Goal: Find specific page/section: Find specific page/section

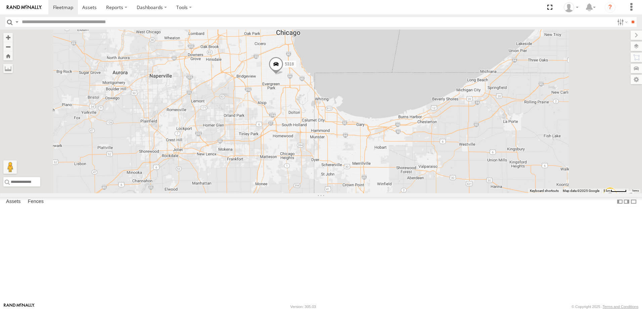
drag, startPoint x: 365, startPoint y: 126, endPoint x: 363, endPoint y: 146, distance: 19.9
click at [363, 146] on div "5253 T3214 40022T 5356 37128T 7766T 40037T T3202 47117T 5381-Sold 7764T 7774T 3…" at bounding box center [321, 112] width 642 height 164
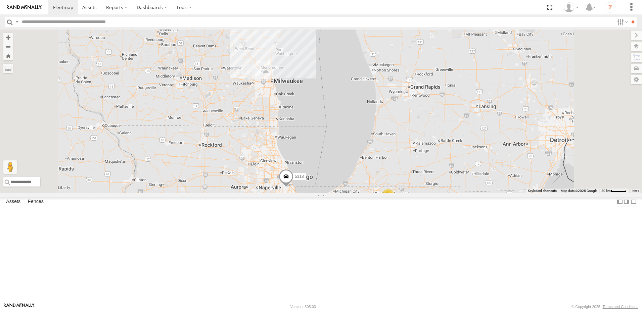
drag, startPoint x: 321, startPoint y: 152, endPoint x: 329, endPoint y: 185, distance: 33.7
click at [329, 185] on div "5253 T3214 40022T 5356 37128T 7766T 40037T T3202 47117T 5381-Sold 7764T 7774T 3…" at bounding box center [321, 112] width 642 height 164
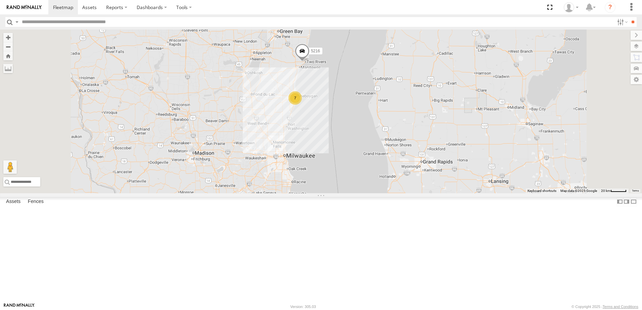
drag, startPoint x: 310, startPoint y: 138, endPoint x: 304, endPoint y: 187, distance: 49.7
click at [305, 187] on div "5253 T3214 40022T 5356 37128T 7766T 40037T T3202 47117T 5381-Sold 7764T 7774T 3…" at bounding box center [321, 112] width 642 height 164
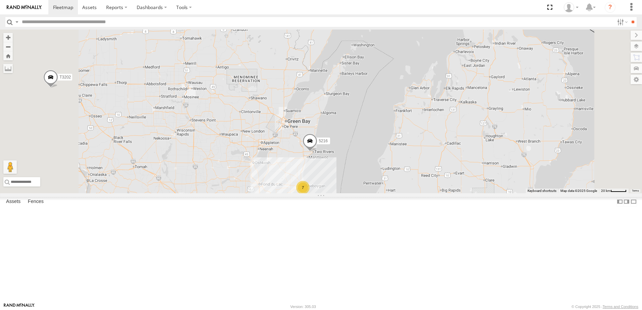
drag, startPoint x: 321, startPoint y: 167, endPoint x: 327, endPoint y: 198, distance: 31.8
click at [327, 193] on div "5253 T3214 40022T 5356 37128T 7766T 40037T T3202 47117T 5381-Sold 7764T 7774T 3…" at bounding box center [321, 112] width 642 height 164
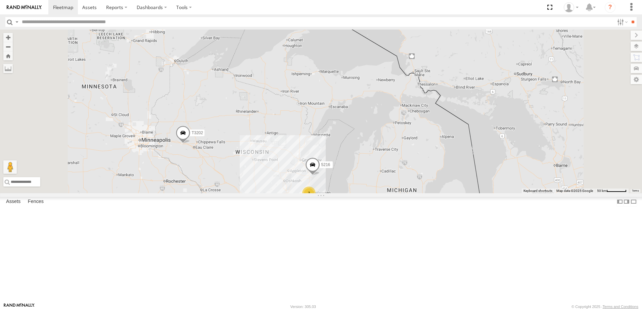
drag, startPoint x: 279, startPoint y: 184, endPoint x: 345, endPoint y: 143, distance: 77.5
click at [345, 143] on div "5253 T3214 40022T 5356 37128T 7766T 40037T T3202 47117T 5381-Sold 7764T 7774T 3…" at bounding box center [321, 112] width 642 height 164
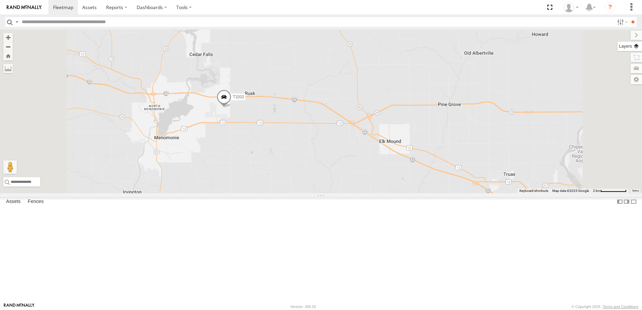
click at [636, 47] on label at bounding box center [630, 46] width 25 height 9
click at [0, 0] on span "Basemaps" at bounding box center [0, 0] width 0 height 0
click at [0, 0] on span "Satellite + Roadmap" at bounding box center [0, 0] width 0 height 0
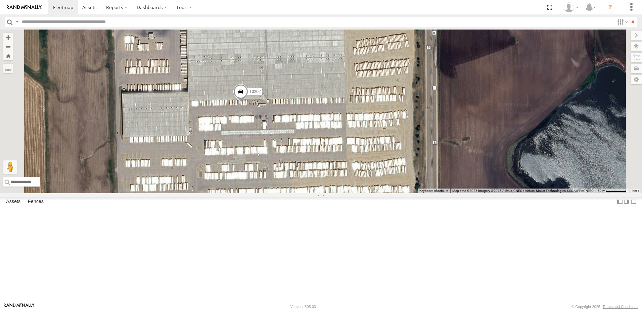
drag, startPoint x: 594, startPoint y: 189, endPoint x: 590, endPoint y: 187, distance: 3.8
click at [0, 0] on div "Basemaps Roadmap Terrain Satellite Satellite + Roadmap" at bounding box center [0, 0] width 0 height 0
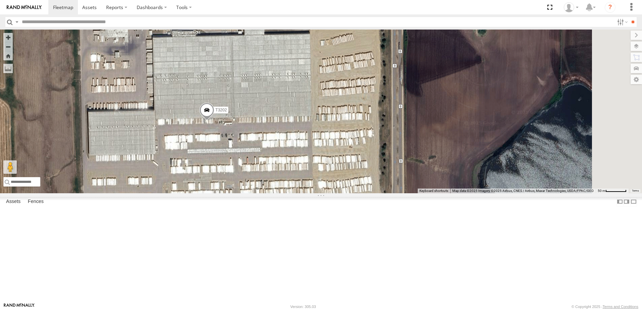
drag, startPoint x: 539, startPoint y: 185, endPoint x: 504, endPoint y: 203, distance: 39.5
click at [504, 193] on div "5253 T3214 40022T 5356 37128T 7766T 40037T T3202 47117T 5381-Sold 7764T 7774T 3…" at bounding box center [321, 112] width 642 height 164
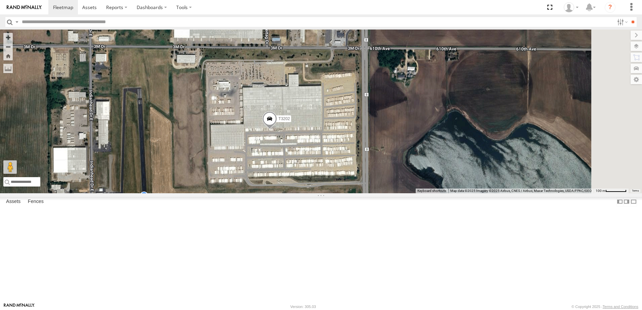
drag, startPoint x: 520, startPoint y: 198, endPoint x: 481, endPoint y: 195, distance: 39.8
click at [481, 193] on div "5253 T3214 40022T 5356 37128T 7766T 40037T T3202 47117T 5381-Sold 7764T 7774T 3…" at bounding box center [321, 112] width 642 height 164
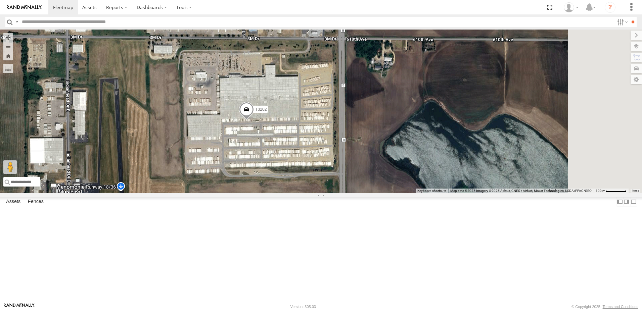
drag, startPoint x: 351, startPoint y: 251, endPoint x: 339, endPoint y: 246, distance: 12.8
click at [339, 193] on div "5253 T3214 40022T 5356 37128T 7766T 40037T T3202 47117T 5381-Sold 7764T 7774T 3…" at bounding box center [321, 112] width 642 height 164
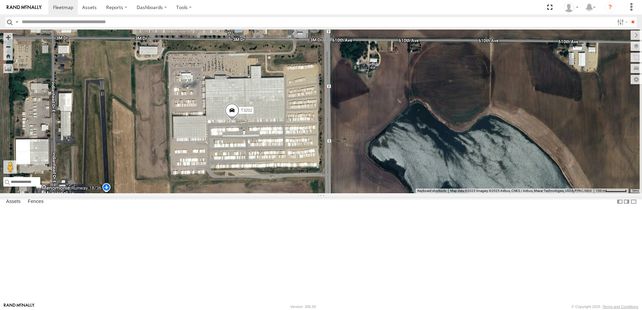
drag, startPoint x: 459, startPoint y: 230, endPoint x: 444, endPoint y: 231, distance: 15.5
click at [444, 193] on div "5253 T3214 40022T 5356 37128T 7766T 40037T T3202 47117T 5381-Sold 7764T 7774T 3…" at bounding box center [321, 112] width 642 height 164
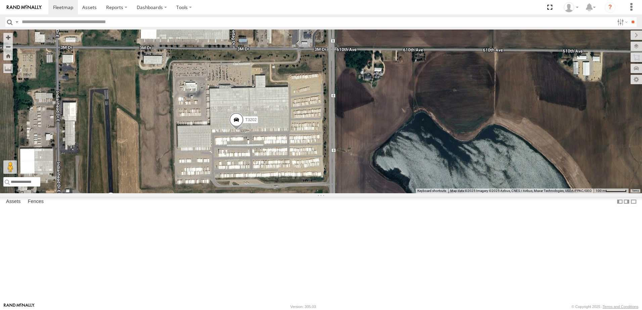
drag, startPoint x: 434, startPoint y: 167, endPoint x: 439, endPoint y: 176, distance: 10.4
click at [439, 176] on div "5253 T3214 40022T 5356 37128T 7766T 40037T T3202 47117T 5381-Sold 7764T 7774T 3…" at bounding box center [321, 112] width 642 height 164
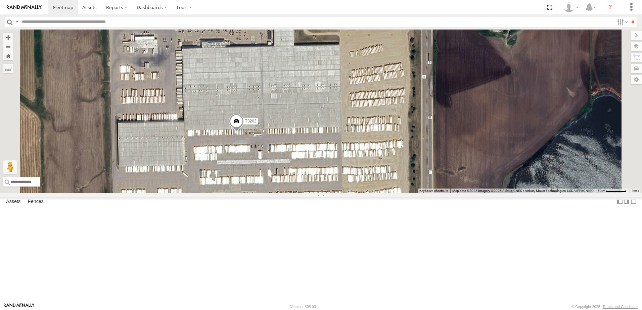
click at [0, 0] on div "Basemaps Roadmap Terrain Satellite Satellite + Roadmap" at bounding box center [0, 0] width 0 height 0
drag, startPoint x: 580, startPoint y: 183, endPoint x: 552, endPoint y: 185, distance: 28.0
click at [552, 185] on div "5253 T3214 40022T 5356 37128T 7766T 40037T T3202 47117T 5381-Sold 7764T 7774T 3…" at bounding box center [321, 112] width 642 height 164
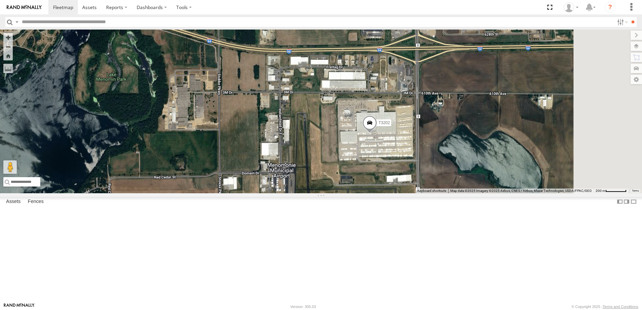
drag, startPoint x: 418, startPoint y: 198, endPoint x: 369, endPoint y: 197, distance: 48.4
click at [369, 193] on div "5253 T3214 40022T 5356 37128T 7766T 40037T T3202 47117T 5381-Sold 7764T 7774T 3…" at bounding box center [321, 112] width 642 height 164
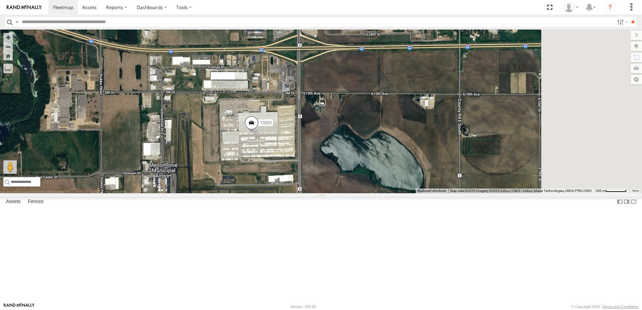
drag, startPoint x: 516, startPoint y: 172, endPoint x: 436, endPoint y: 172, distance: 79.9
click at [436, 172] on div "5253 T3214 40022T 5356 37128T 7766T 40037T T3202 47117T 5381-Sold 7764T 7774T 3…" at bounding box center [321, 112] width 642 height 164
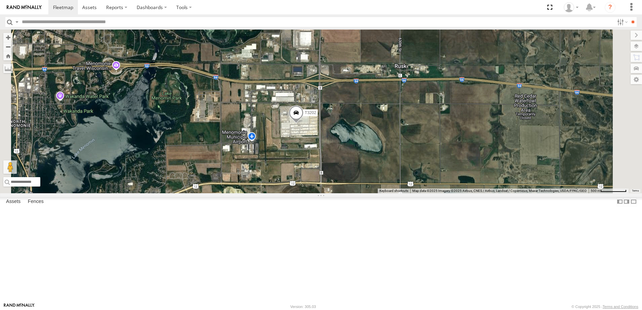
drag, startPoint x: 445, startPoint y: 215, endPoint x: 433, endPoint y: 210, distance: 12.3
click at [433, 193] on div "5253 T3214 40022T 5356 37128T 7766T 40037T T3202 47117T 5381-Sold 7764T 7774T 3…" at bounding box center [321, 112] width 642 height 164
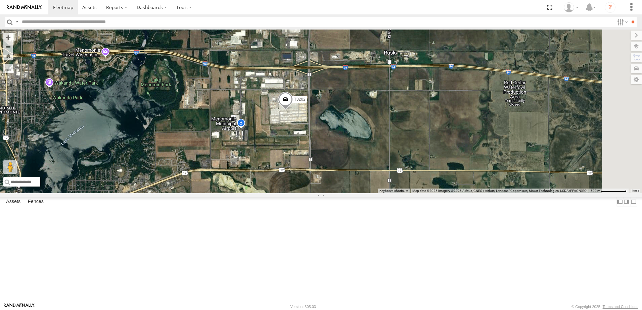
drag, startPoint x: 427, startPoint y: 215, endPoint x: 425, endPoint y: 203, distance: 11.8
click at [425, 193] on div "5253 T3214 40022T 5356 37128T 7766T 40037T T3202 47117T 5381-Sold 7764T 7774T 3…" at bounding box center [321, 112] width 642 height 164
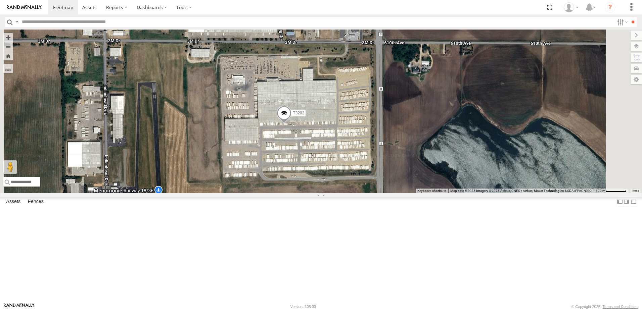
drag, startPoint x: 290, startPoint y: 208, endPoint x: 293, endPoint y: 191, distance: 17.1
click at [293, 191] on div "5253 T3214 40022T 5356 37128T 7766T 40037T T3202 47117T 5381-Sold 7764T 7774T 3…" at bounding box center [321, 112] width 642 height 164
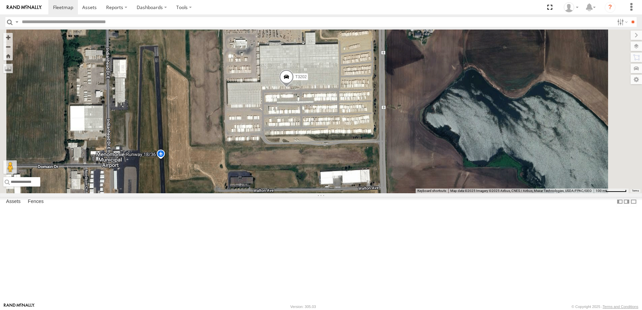
drag, startPoint x: 501, startPoint y: 237, endPoint x: 500, endPoint y: 223, distance: 14.2
click at [500, 193] on div "5253 T3214 40022T 5356 37128T 7766T 40037T T3202 47117T 5381-Sold 7764T 7774T 3…" at bounding box center [321, 112] width 642 height 164
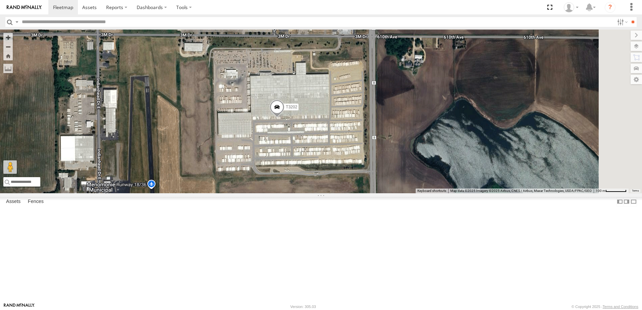
drag, startPoint x: 499, startPoint y: 199, endPoint x: 488, endPoint y: 226, distance: 29.2
click at [489, 193] on div "5253 T3214 40022T 5356 37128T 7766T 40037T T3202 47117T 5381-Sold 7764T 7774T 3…" at bounding box center [321, 112] width 642 height 164
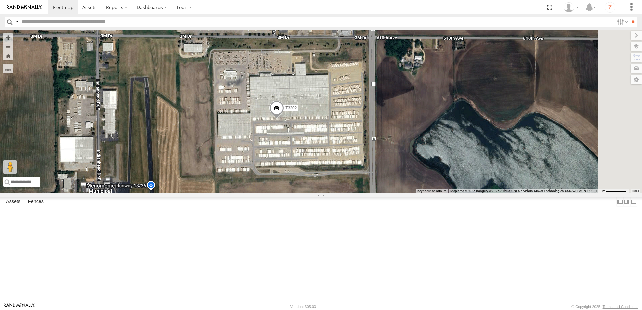
click at [486, 172] on div "5253 T3214 40022T 5356 37128T 7766T 40037T T3202 47117T 5381-Sold 7764T 7774T 3…" at bounding box center [321, 112] width 642 height 164
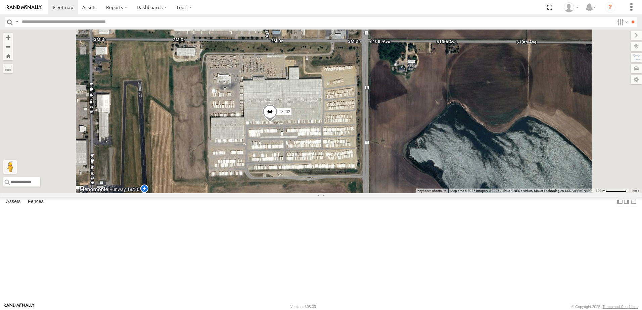
drag, startPoint x: 477, startPoint y: 202, endPoint x: 471, endPoint y: 183, distance: 20.4
click at [471, 183] on div "5253 T3214 40022T 5356 37128T 7766T 40037T T3202 47117T 5381-Sold 7764T 7774T 3…" at bounding box center [321, 112] width 642 height 164
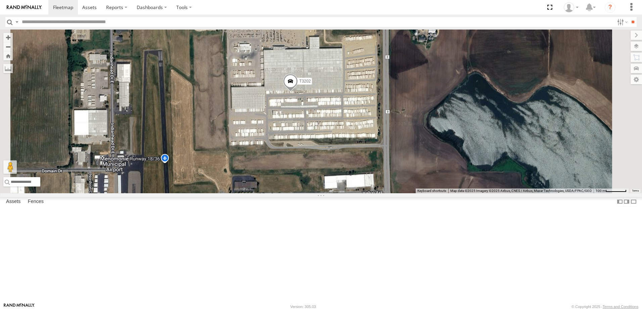
drag, startPoint x: 270, startPoint y: 238, endPoint x: 287, endPoint y: 191, distance: 50.0
click at [287, 191] on div "5253 T3214 40022T 5356 37128T 7766T 40037T T3202 47117T 5381-Sold 7764T 7774T 3…" at bounding box center [321, 112] width 642 height 164
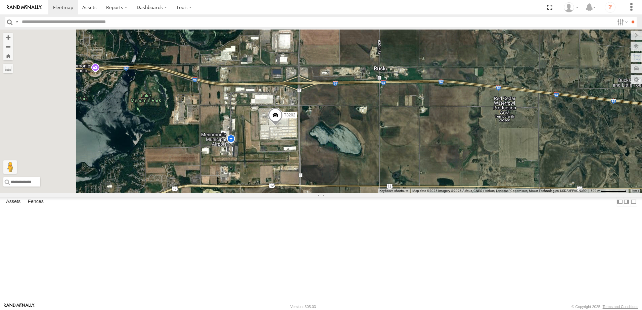
drag, startPoint x: 350, startPoint y: 214, endPoint x: 407, endPoint y: 217, distance: 56.5
click at [407, 193] on div "5253 T3214 40022T 5356 37128T 7766T 40037T T3202 47117T 5381-Sold 7764T 7774T 3…" at bounding box center [321, 112] width 642 height 164
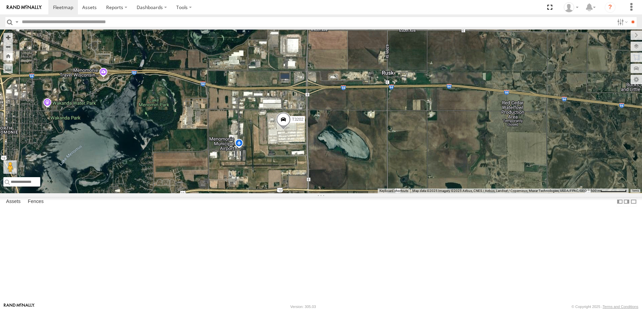
drag, startPoint x: 408, startPoint y: 215, endPoint x: 418, endPoint y: 220, distance: 11.6
click at [418, 193] on div "5253 T3214 40022T 5356 37128T 7766T 40037T T3202 47117T 5381-Sold 7764T 7774T 3…" at bounding box center [321, 112] width 642 height 164
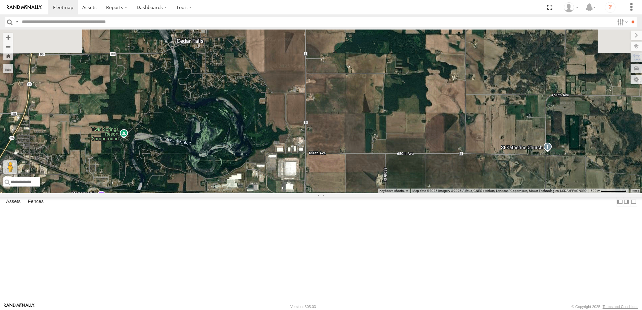
drag, startPoint x: 419, startPoint y: 123, endPoint x: 430, endPoint y: 132, distance: 14.1
click at [430, 134] on div "5253 T3214 40022T 5356 37128T 7766T 40037T T3202 47117T 5381-Sold 7764T 7774T 3…" at bounding box center [321, 112] width 642 height 164
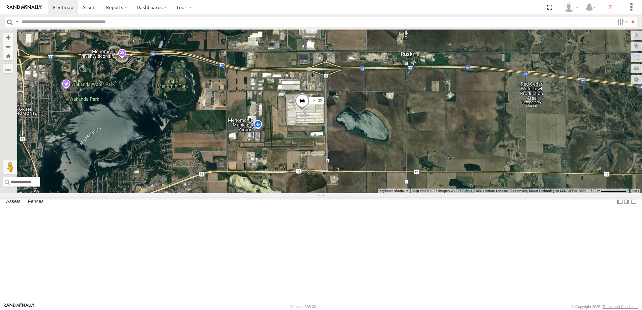
drag, startPoint x: 430, startPoint y: 196, endPoint x: 434, endPoint y: 193, distance: 5.0
click at [434, 193] on div "5253 T3214 40022T 5356 37128T 7766T 40037T T3202 47117T 5381-Sold 7764T 7774T 3…" at bounding box center [321, 112] width 642 height 164
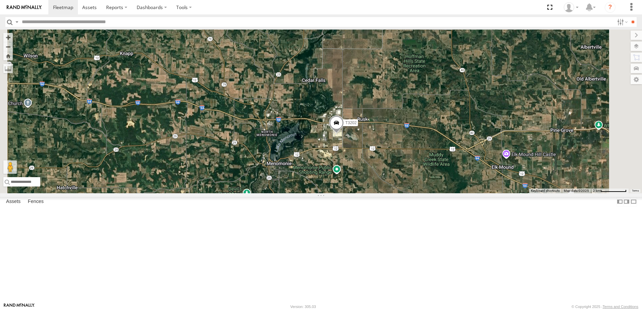
click at [0, 0] on span "Roadmap" at bounding box center [0, 0] width 0 height 0
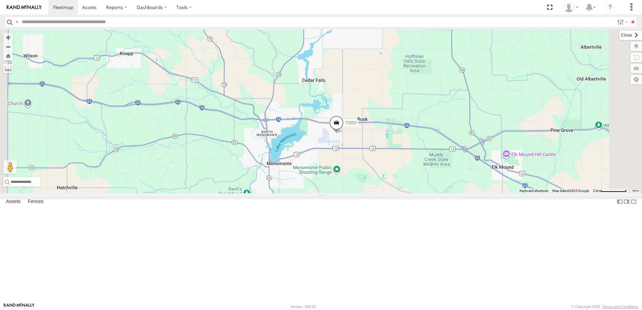
click at [620, 34] on label at bounding box center [631, 35] width 22 height 9
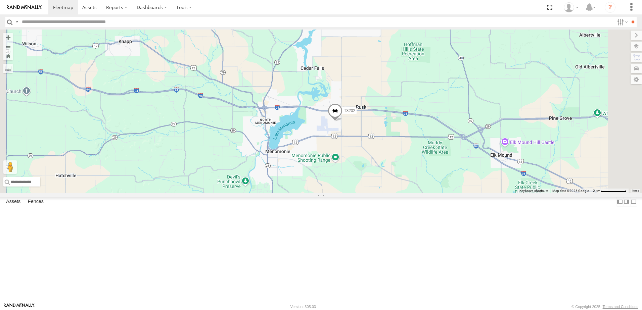
drag, startPoint x: 438, startPoint y: 239, endPoint x: 437, endPoint y: 221, distance: 18.2
click at [437, 193] on div "5253 T3214 40022T 5356 37128T 7766T 40037T T3202 47117T 5381-Sold 7764T 7774T 3…" at bounding box center [321, 112] width 642 height 164
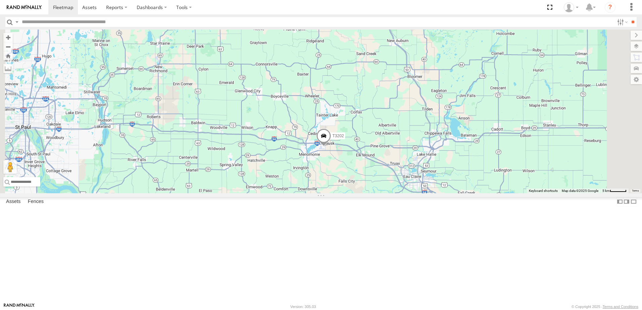
drag, startPoint x: 361, startPoint y: 227, endPoint x: 323, endPoint y: 221, distance: 37.9
click at [324, 193] on div "5253 T3214 40022T 5356 37128T 7766T 40037T T3202 47117T 5381-Sold 7764T 7774T 3…" at bounding box center [321, 112] width 642 height 164
